Goal: Obtain resource: Download file/media

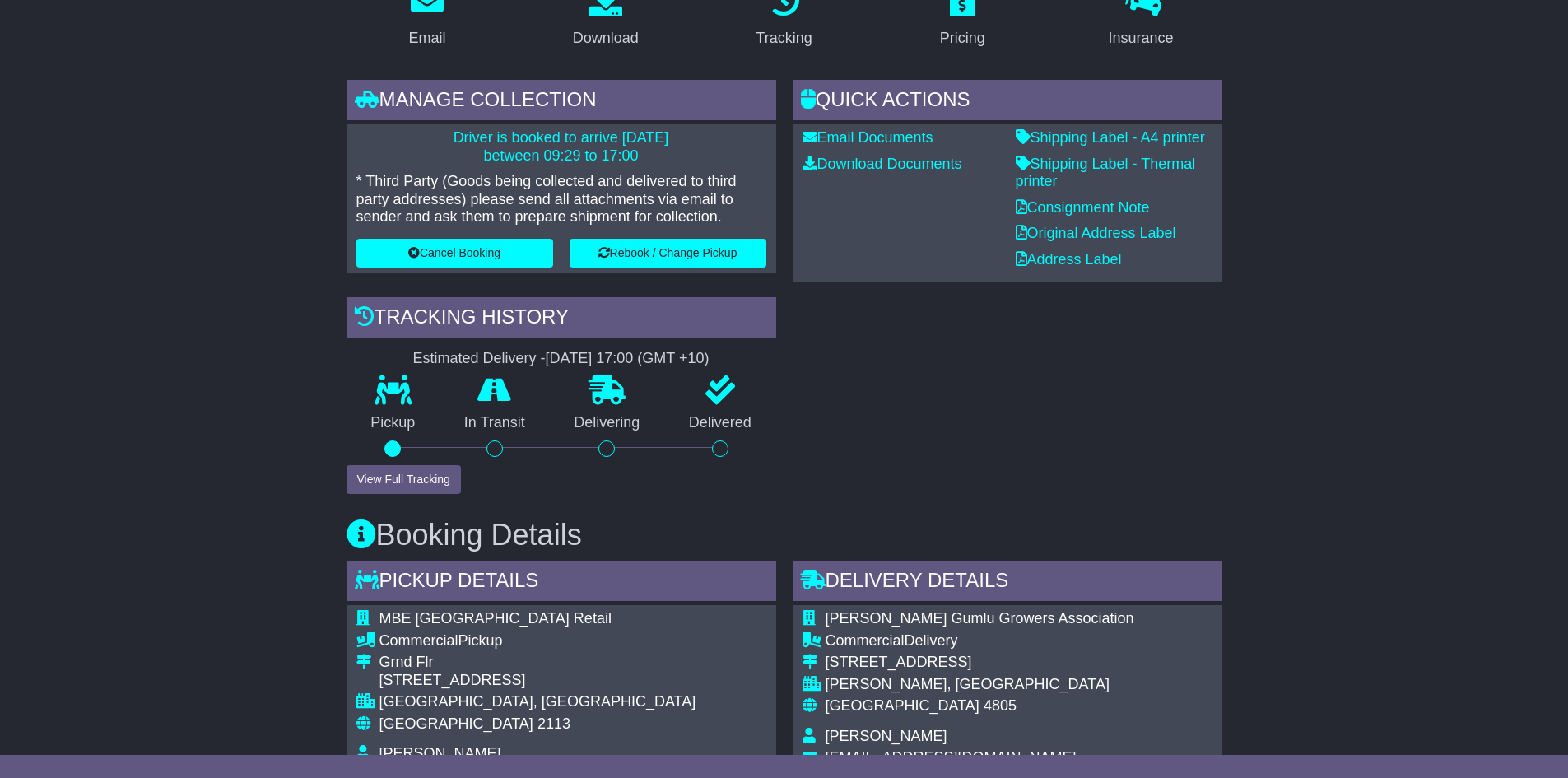
scroll to position [247, 0]
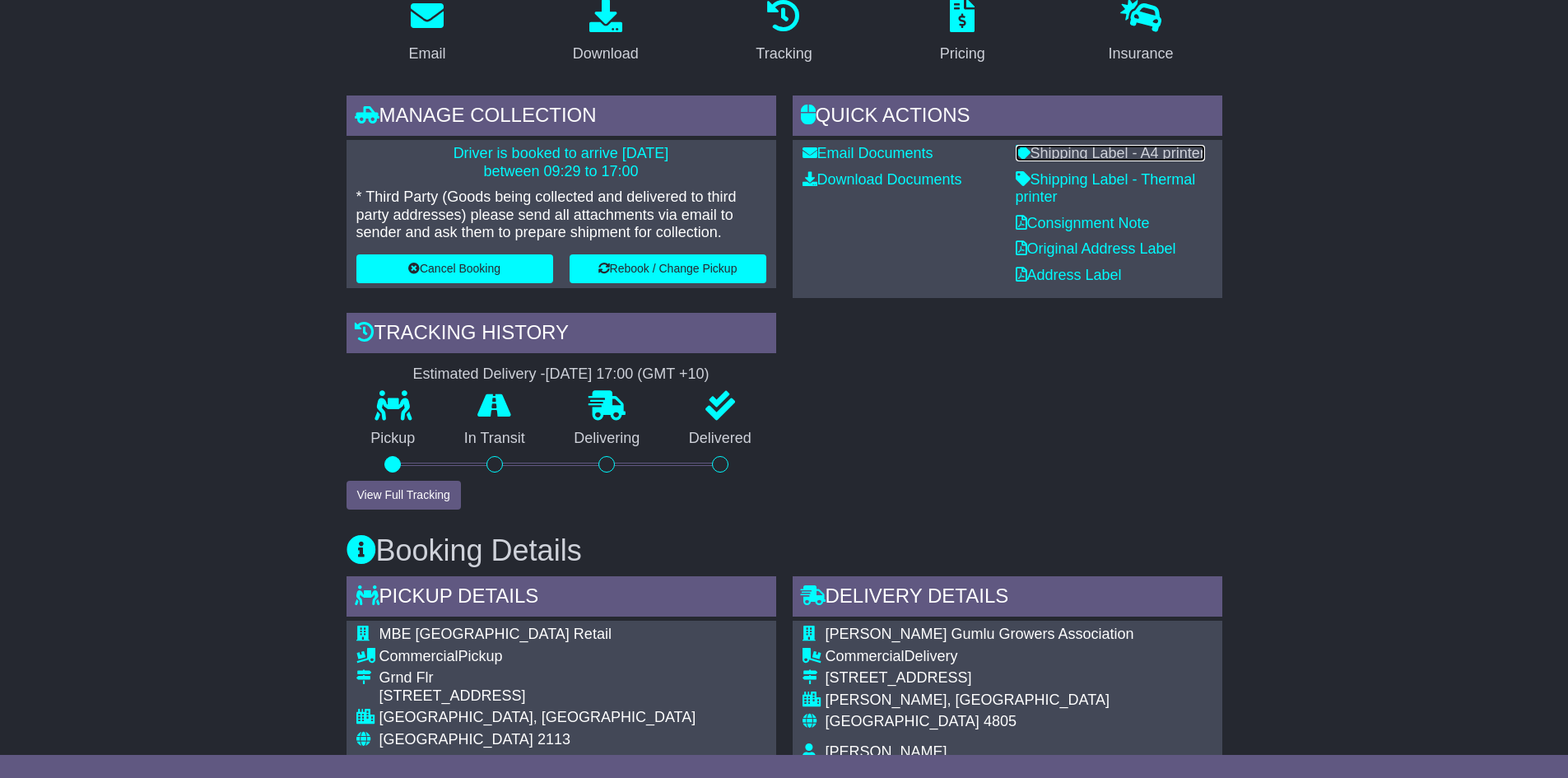
click at [1105, 157] on link "Shipping Label - A4 printer" at bounding box center [1110, 153] width 189 height 16
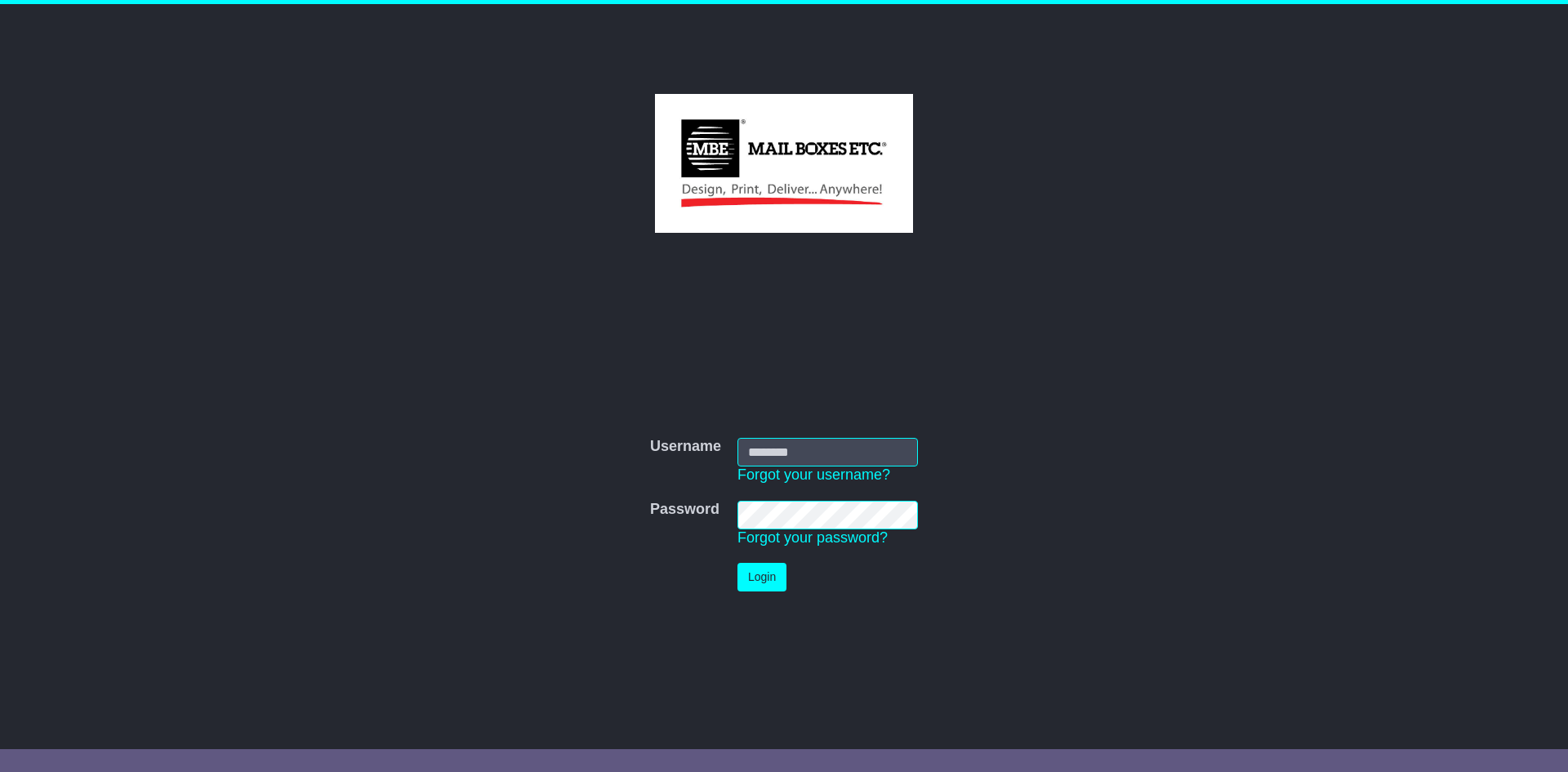
type input "**********"
click at [760, 583] on button "Login" at bounding box center [762, 577] width 49 height 28
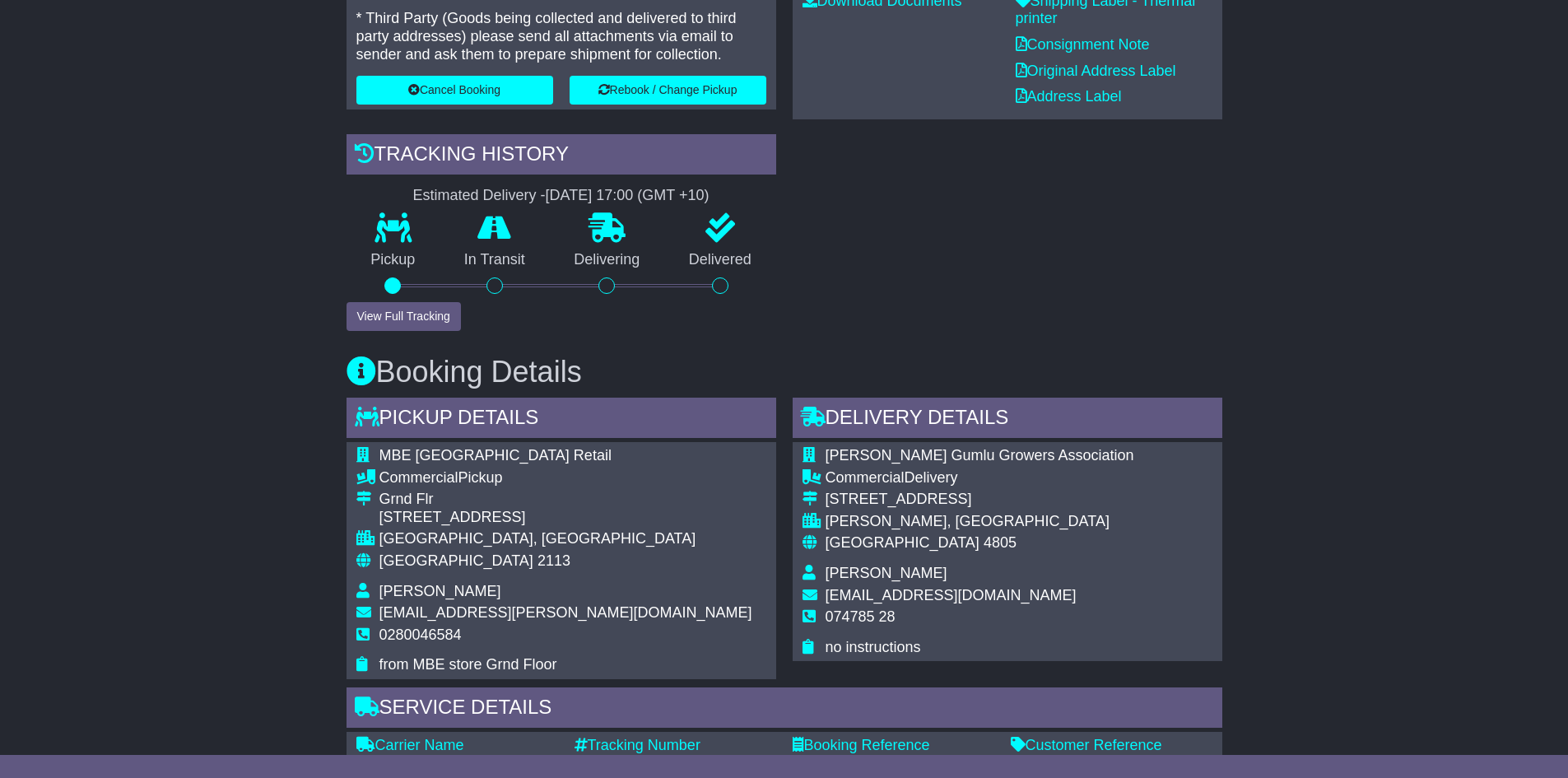
scroll to position [411, 0]
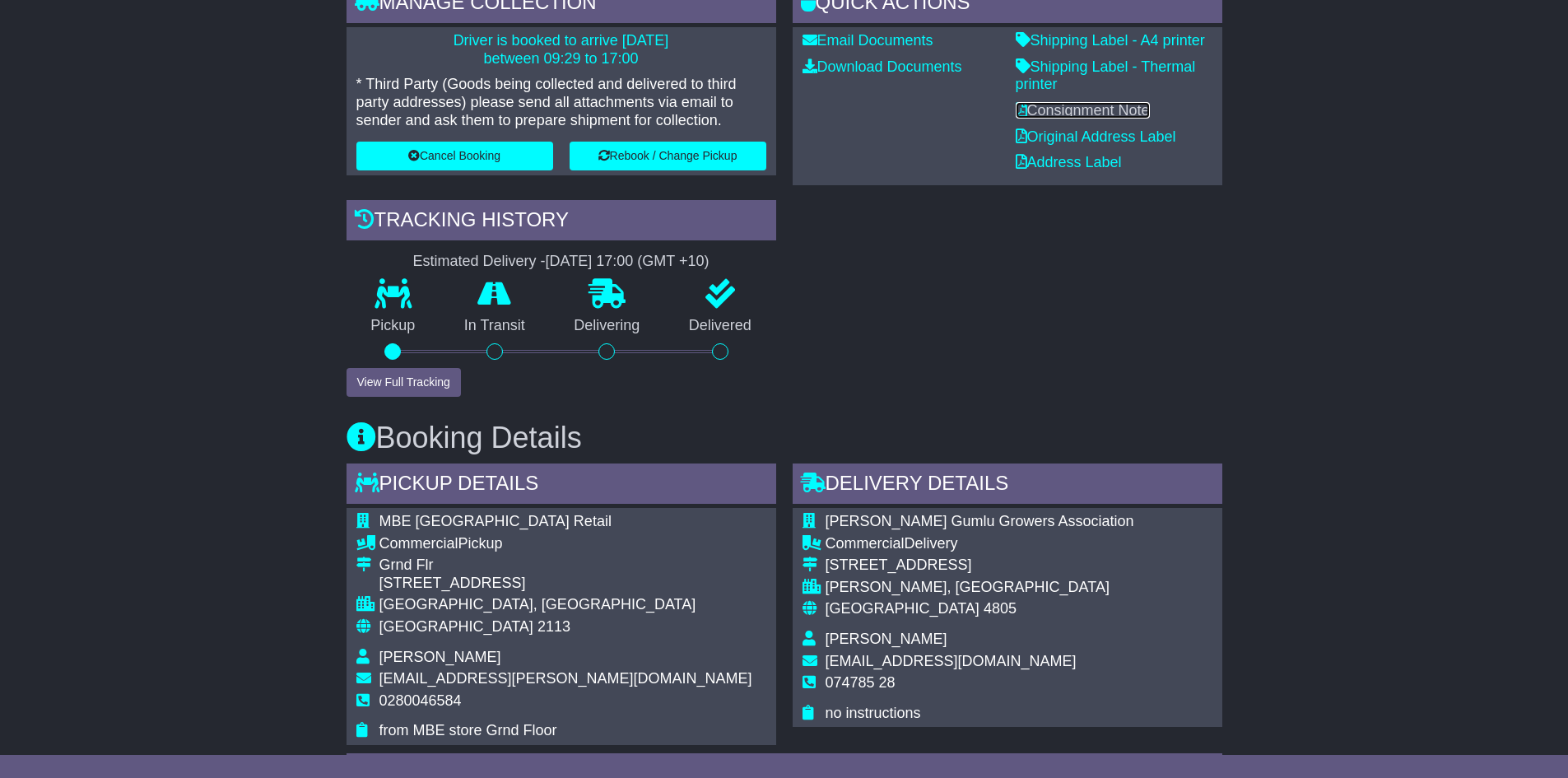
click at [1103, 107] on link "Consignment Note" at bounding box center [1083, 109] width 134 height 16
